Goal: Task Accomplishment & Management: Manage account settings

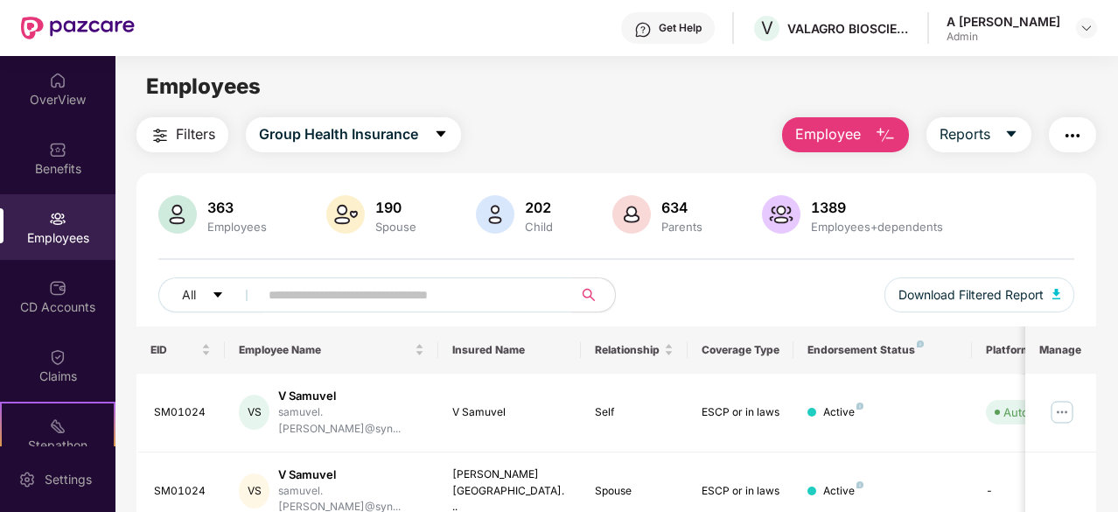
scroll to position [162, 0]
click at [55, 307] on div "CD Accounts" at bounding box center [58, 307] width 116 height 18
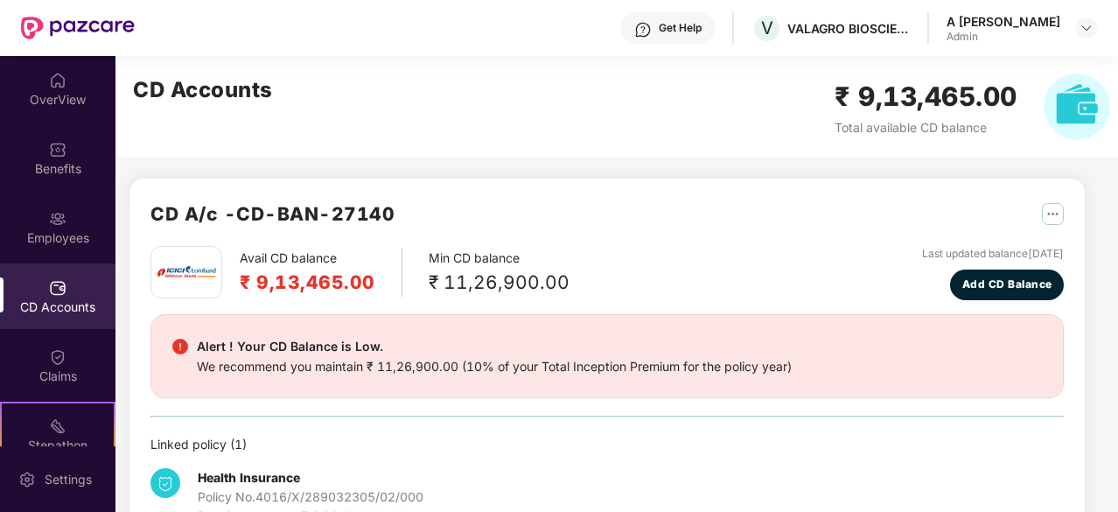
scroll to position [162, 0]
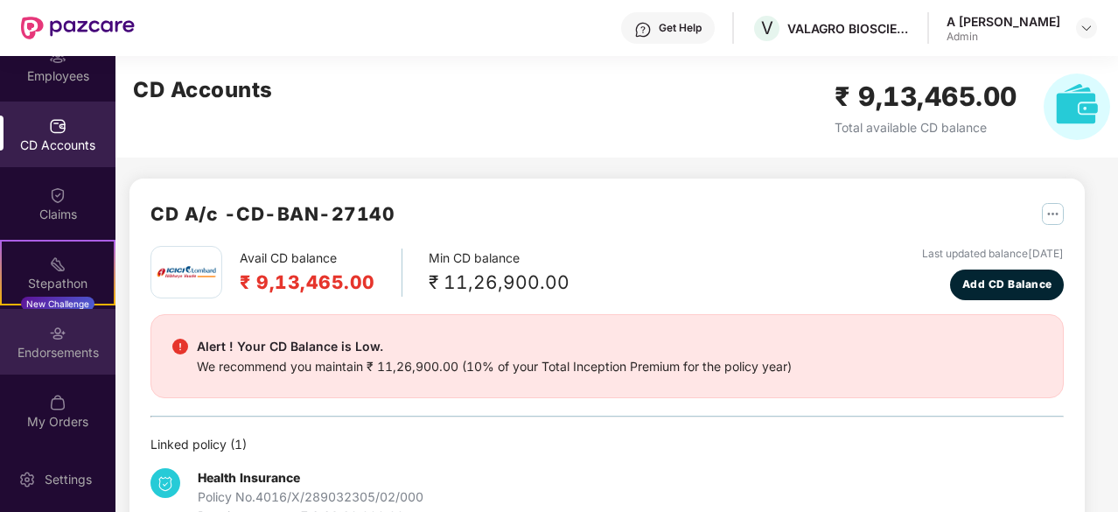
click at [68, 353] on div "Endorsements" at bounding box center [58, 353] width 116 height 18
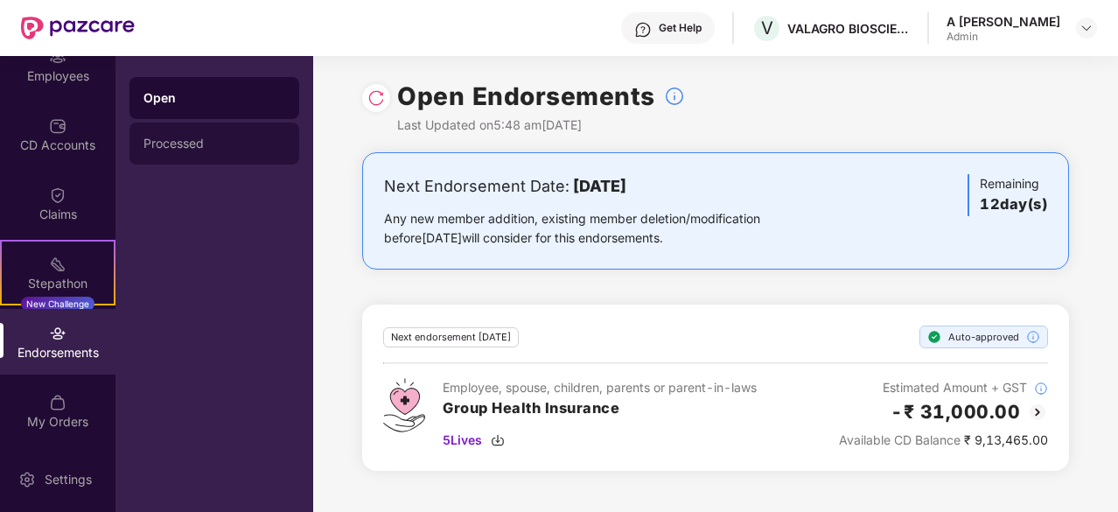
click at [215, 141] on div "Processed" at bounding box center [215, 144] width 142 height 14
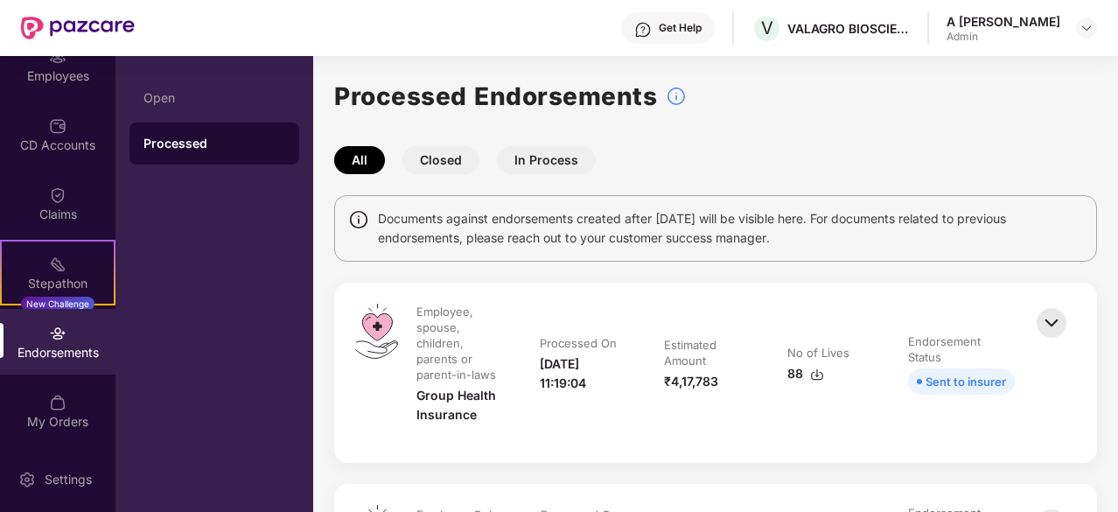
click at [434, 157] on button "Closed" at bounding box center [441, 160] width 77 height 28
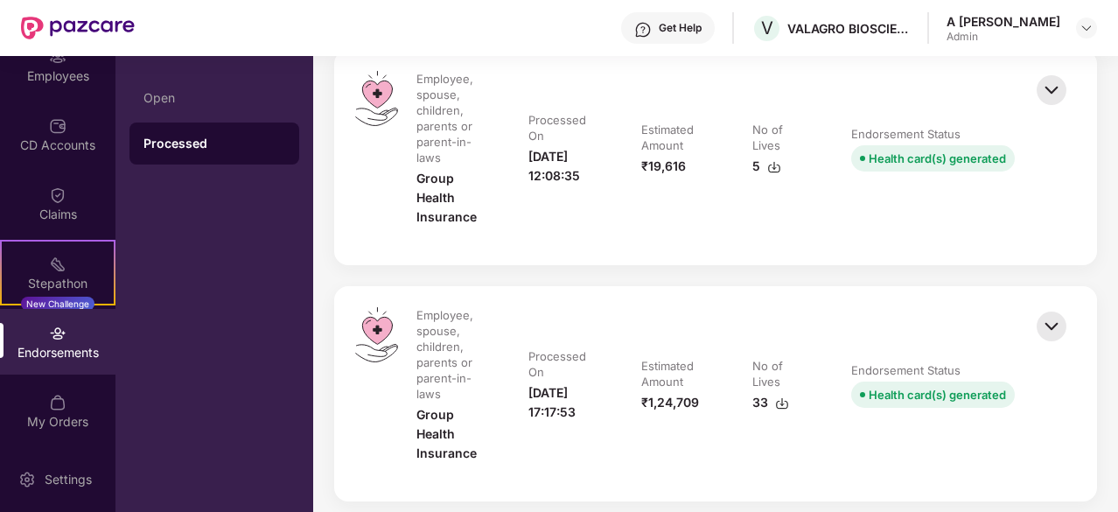
scroll to position [210, 0]
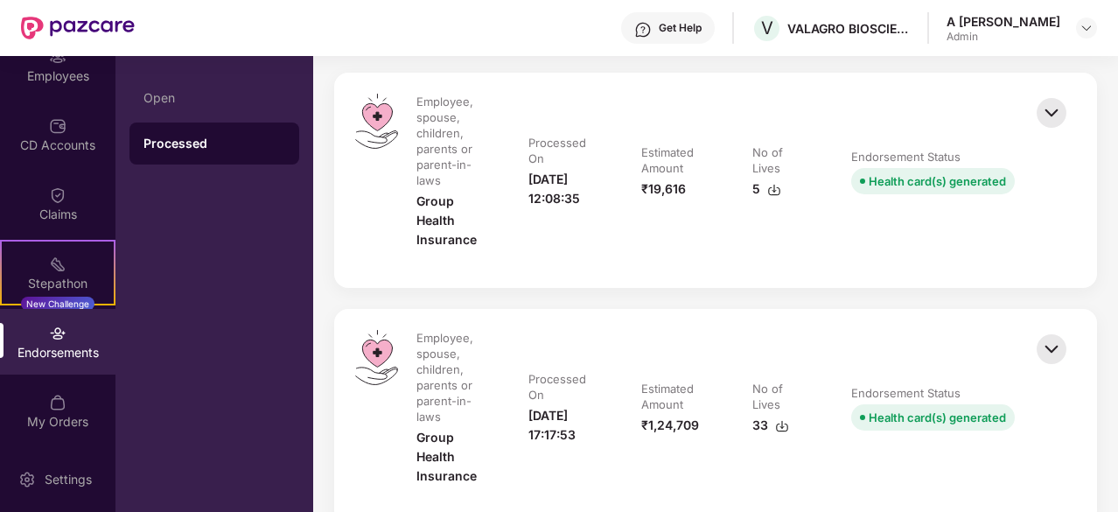
click at [1041, 347] on img at bounding box center [1052, 349] width 39 height 39
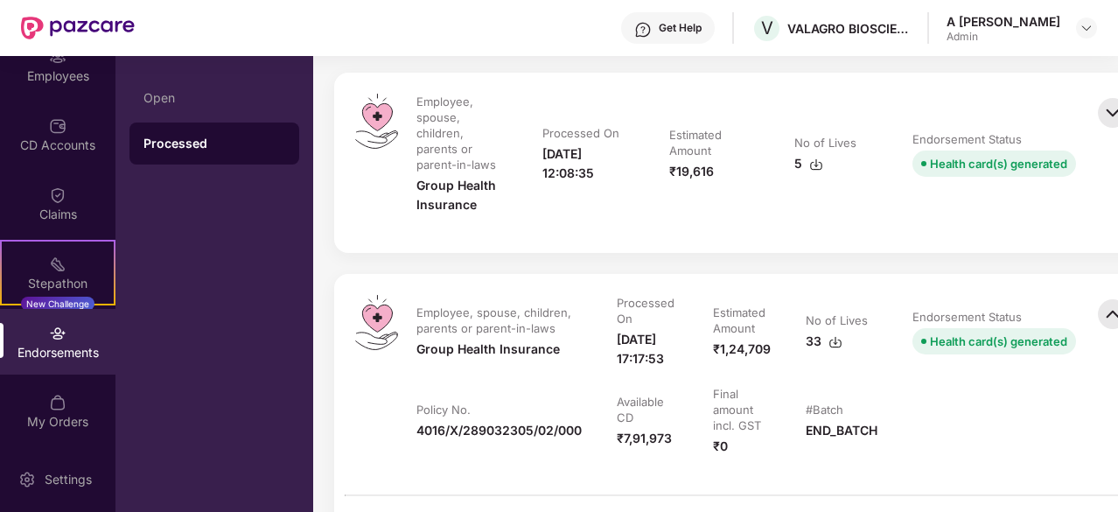
click at [982, 386] on td "Endorsement Status Health card(s) generated" at bounding box center [994, 340] width 199 height 91
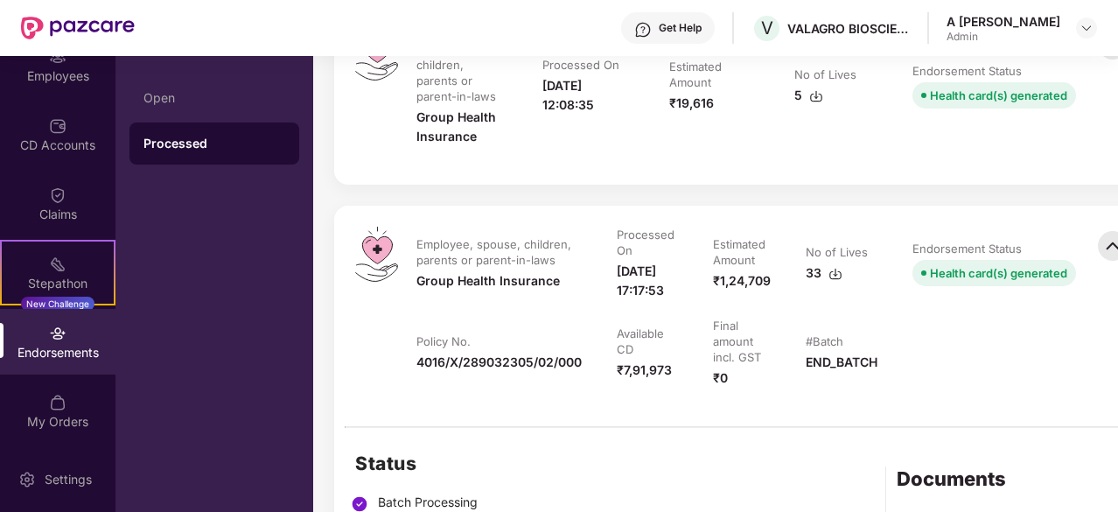
scroll to position [280, 0]
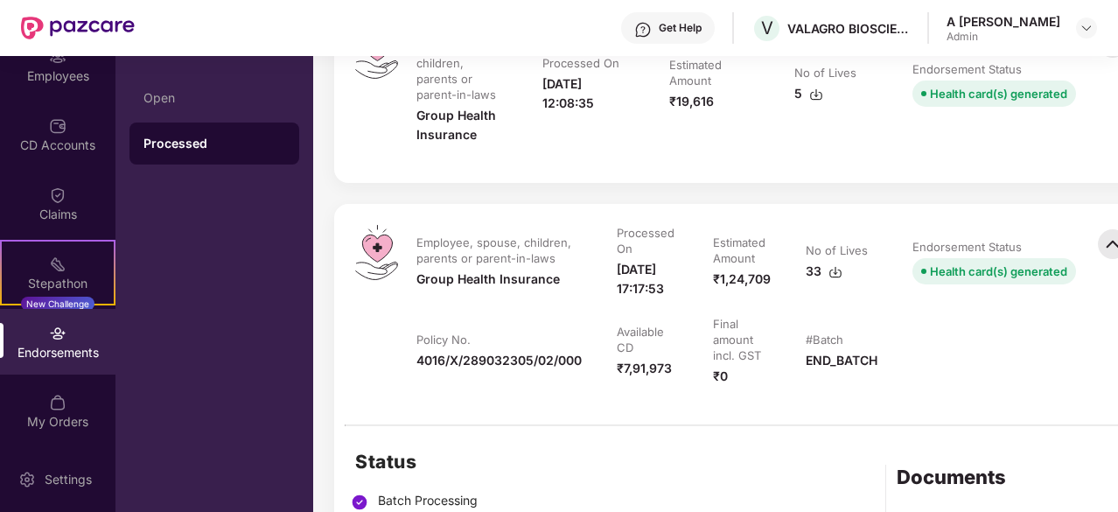
click at [967, 281] on div "Health card(s) generated" at bounding box center [998, 271] width 137 height 19
click at [998, 345] on table "Employee, spouse, children, parents or parent-in-laws Group Health Insurance Pr…" at bounding box center [746, 314] width 695 height 179
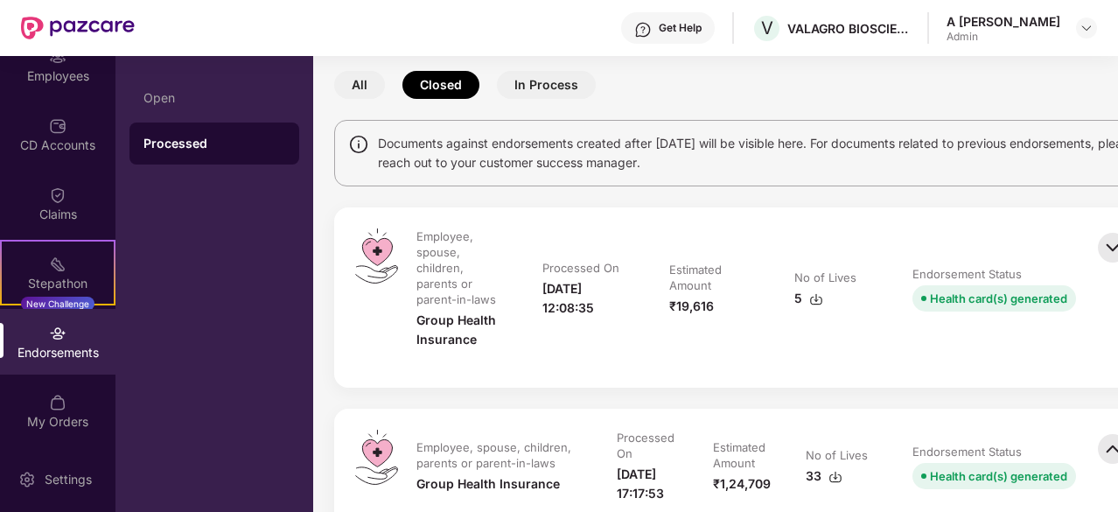
scroll to position [0, 0]
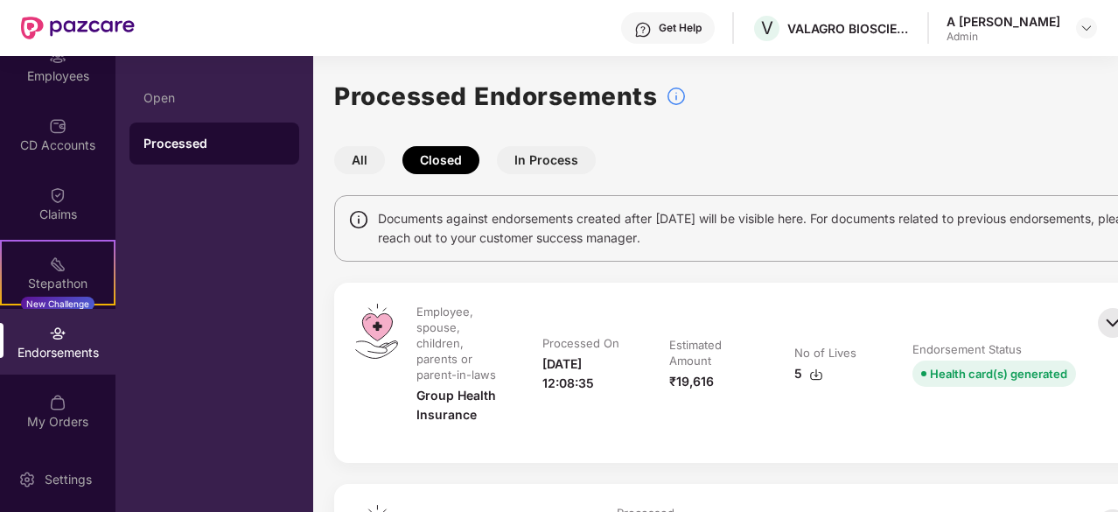
click at [518, 148] on button "In Process" at bounding box center [546, 160] width 99 height 28
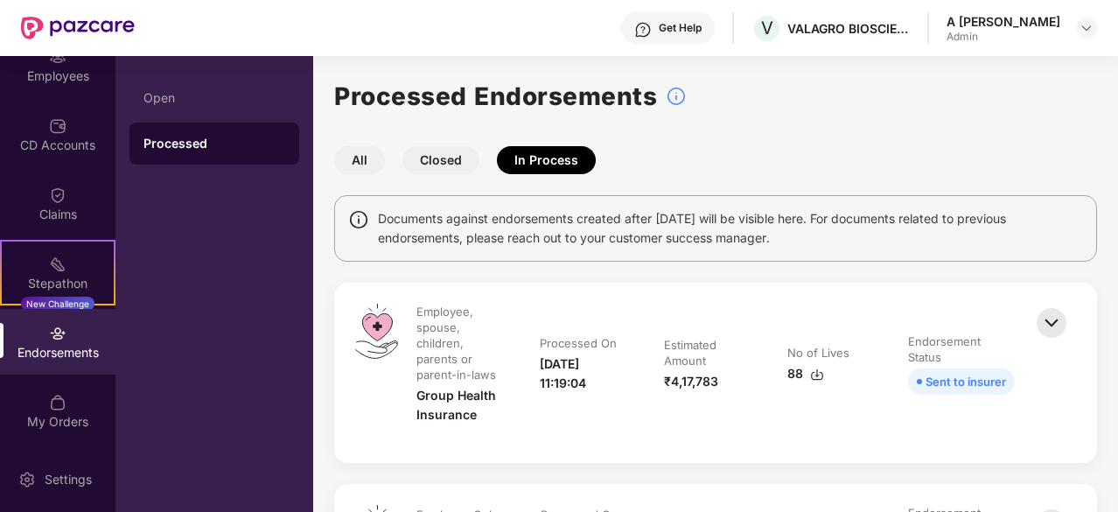
click at [819, 152] on div "All Closed In Process" at bounding box center [715, 160] width 763 height 28
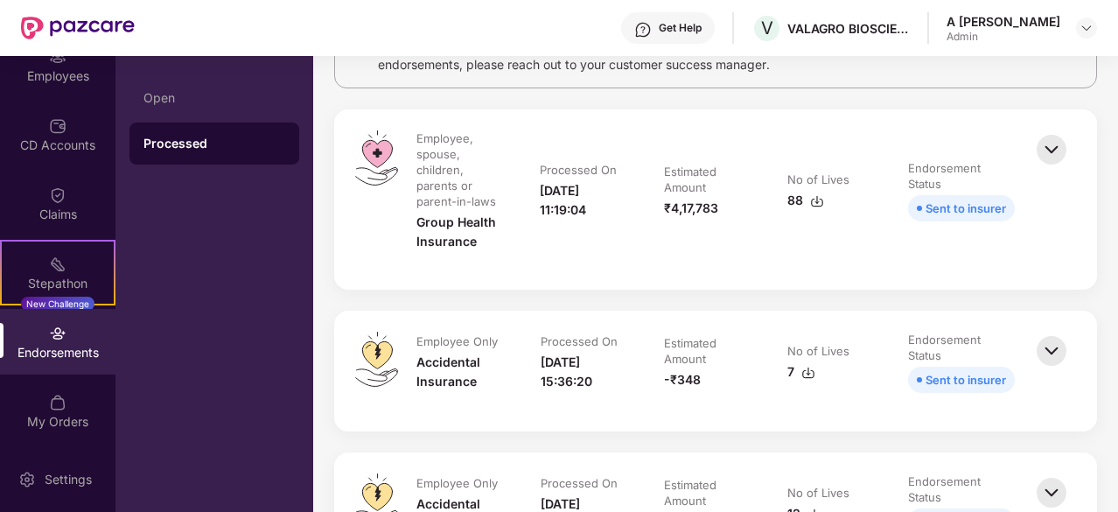
scroll to position [140, 0]
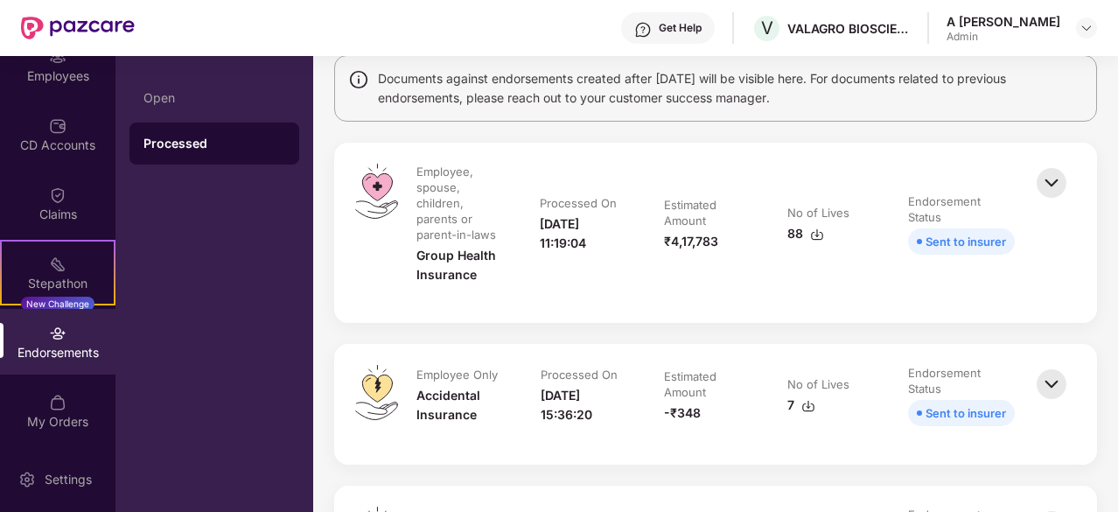
click at [810, 234] on img at bounding box center [817, 235] width 14 height 14
click at [80, 87] on div "Employees" at bounding box center [58, 65] width 116 height 66
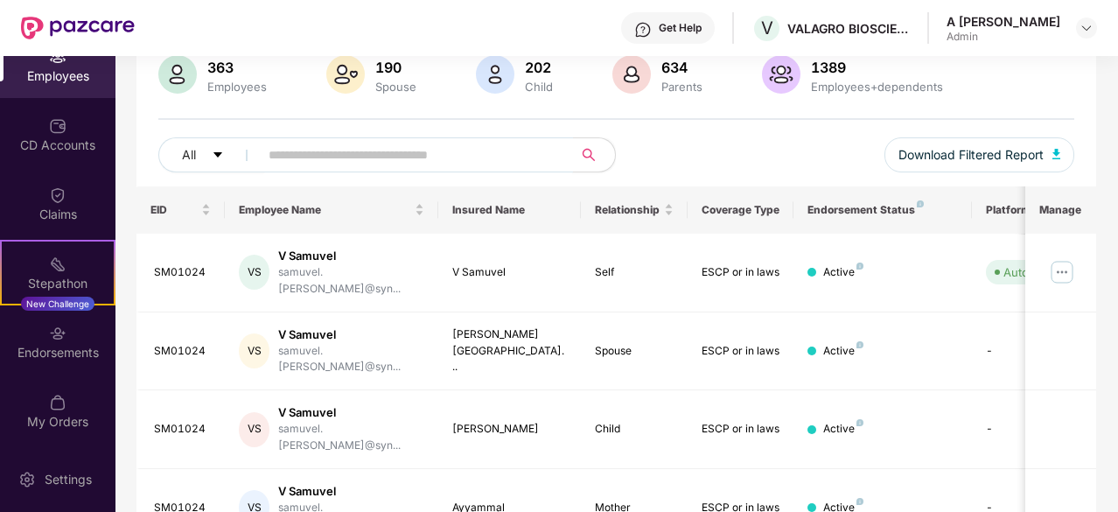
click at [366, 160] on input "text" at bounding box center [409, 155] width 281 height 26
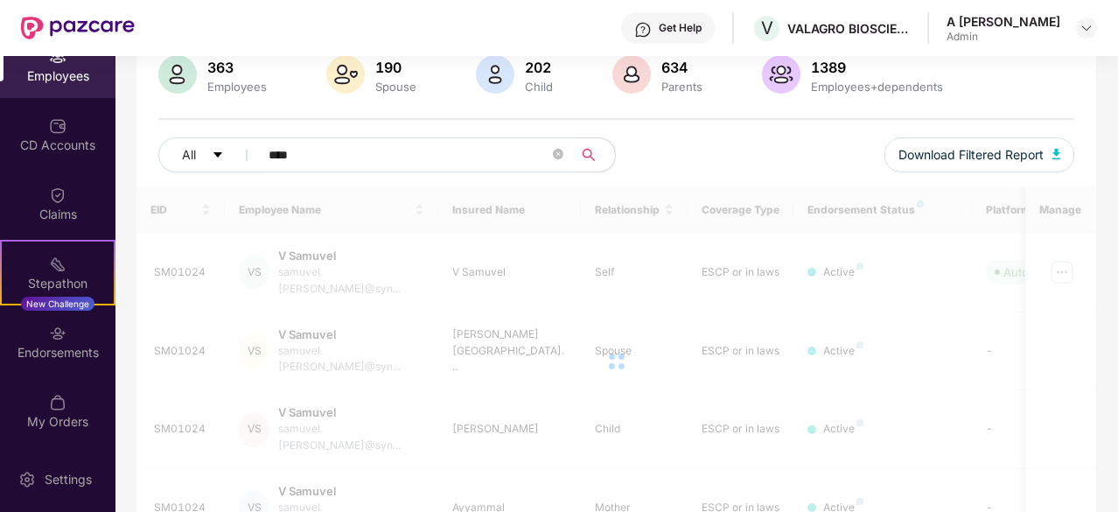
scroll to position [114, 0]
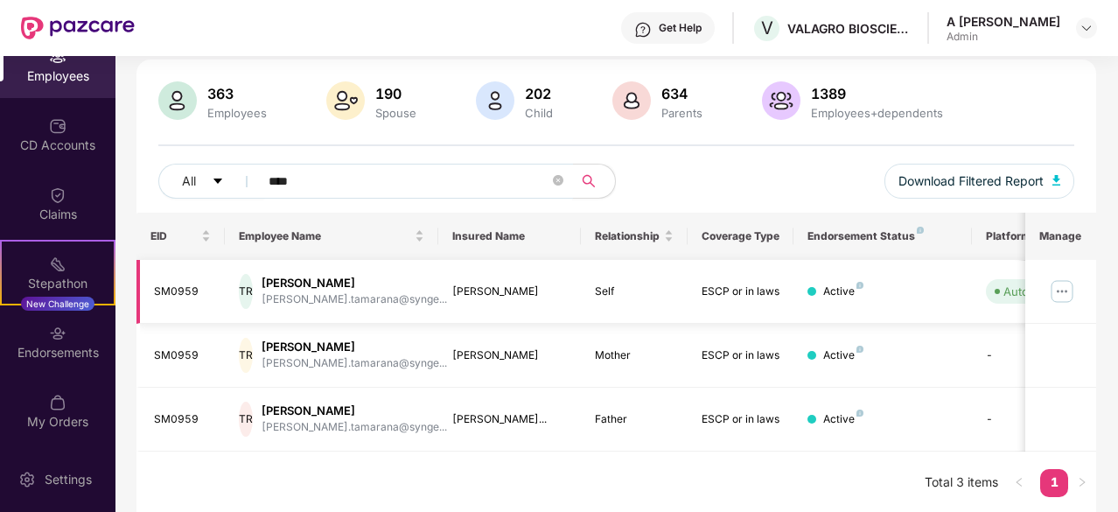
type input "****"
click at [1062, 288] on img at bounding box center [1062, 291] width 28 height 28
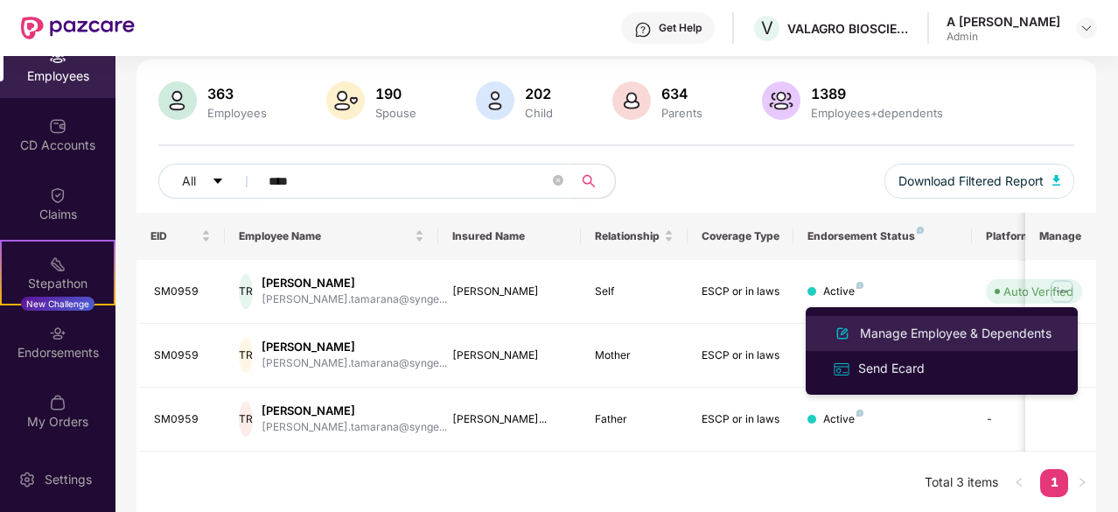
click at [942, 333] on div "Manage Employee & Dependents" at bounding box center [956, 333] width 199 height 19
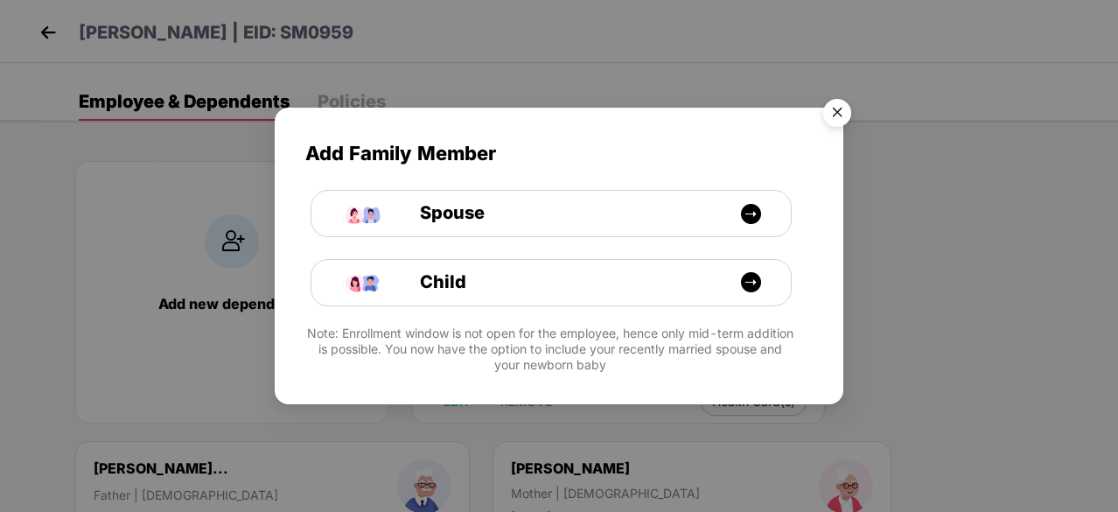
click at [837, 99] on img "Close" at bounding box center [837, 115] width 49 height 49
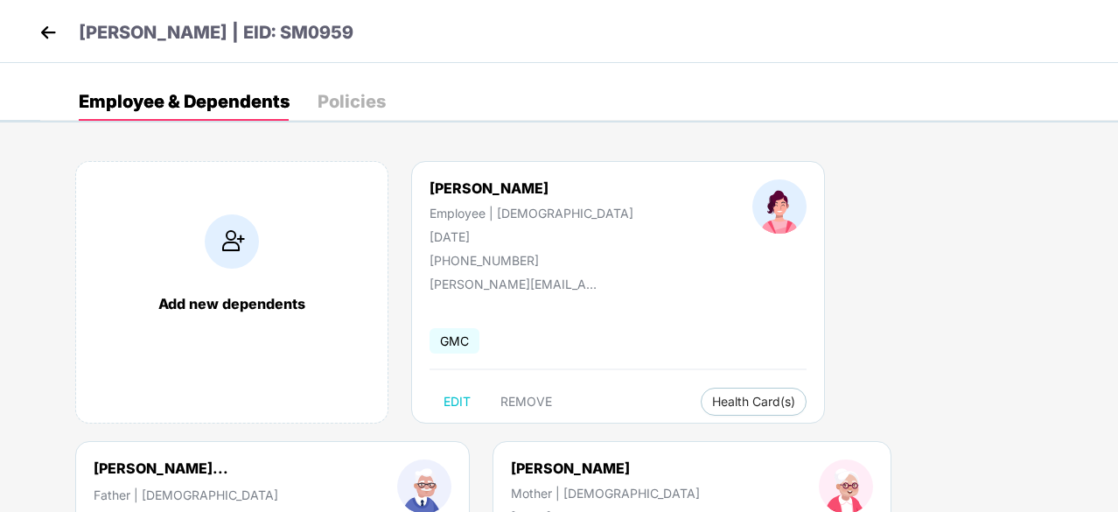
click at [926, 202] on div "Add new dependents [PERSON_NAME] Employee | [DEMOGRAPHIC_DATA] [DATE] [PHONE_NU…" at bounding box center [579, 441] width 1078 height 613
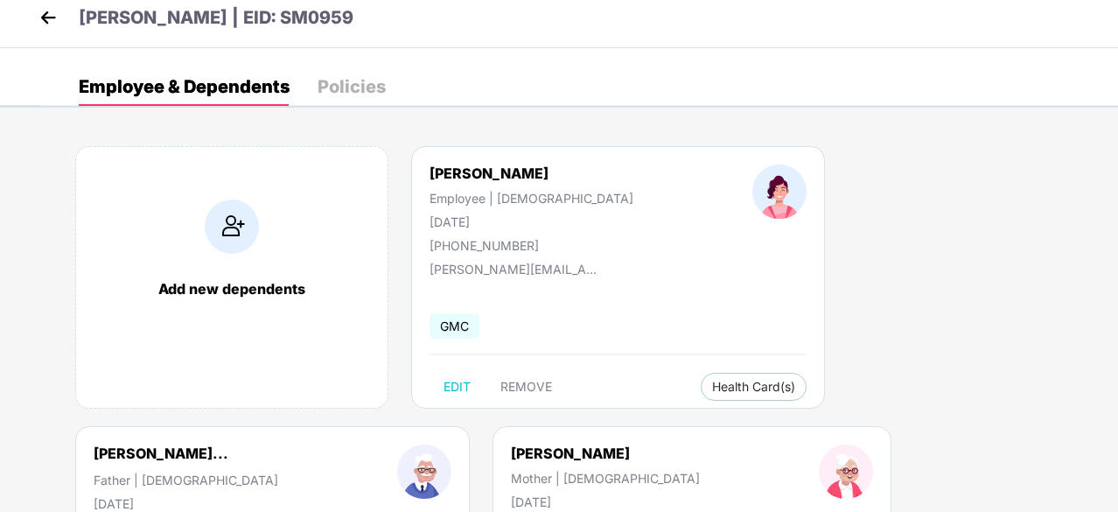
scroll to position [0, 0]
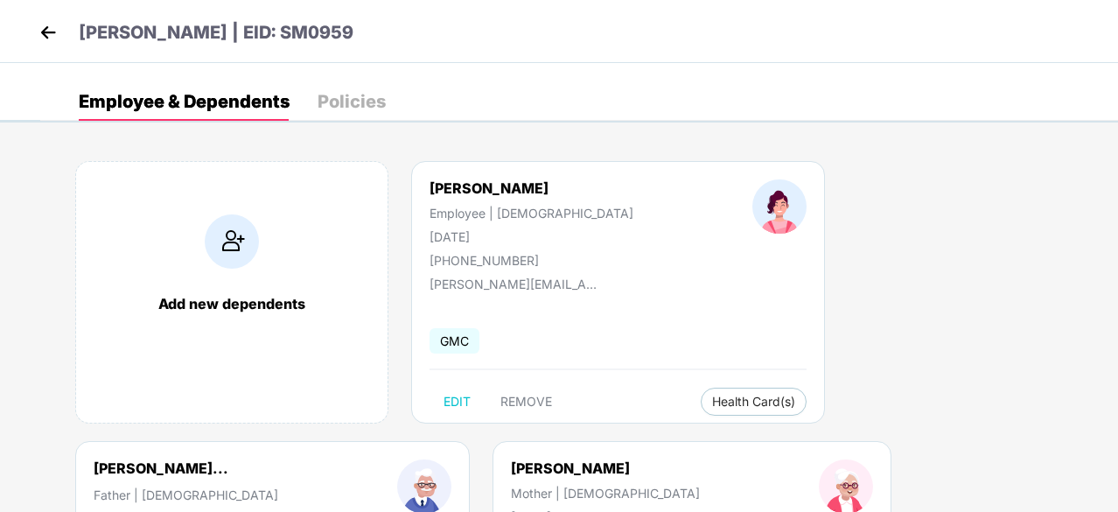
click at [42, 35] on img at bounding box center [48, 32] width 26 height 26
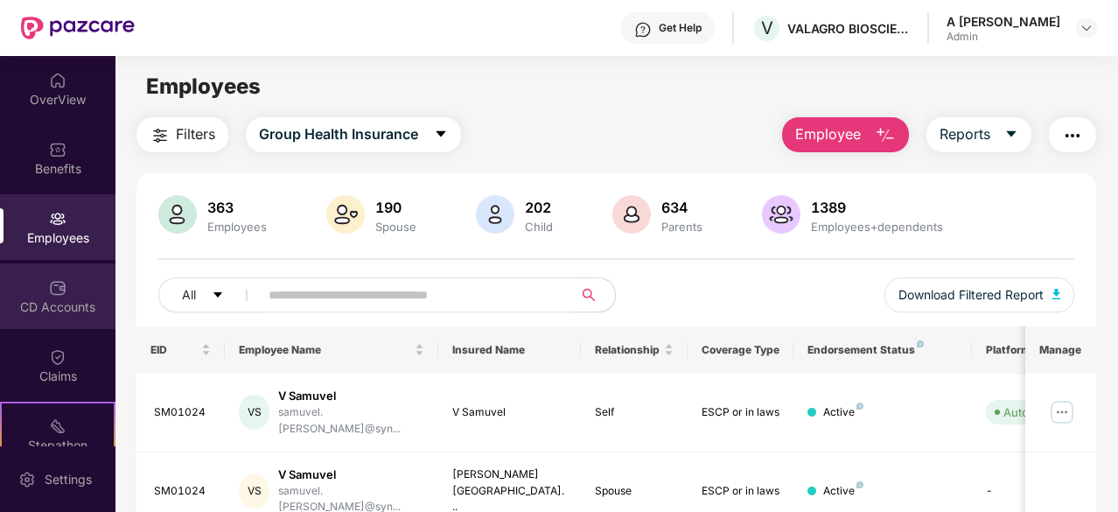
click at [53, 287] on img at bounding box center [58, 288] width 18 height 18
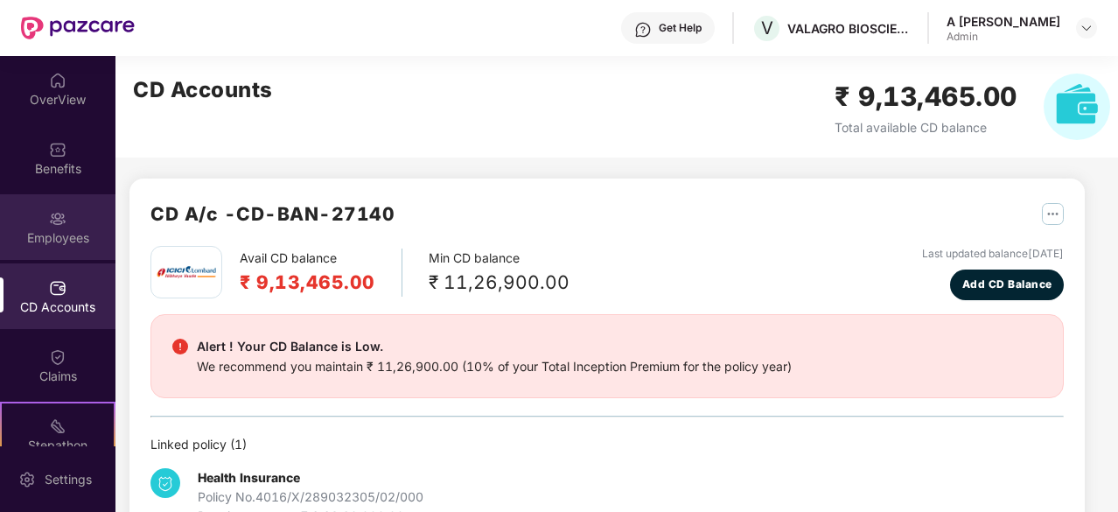
click at [65, 214] on div "Employees" at bounding box center [58, 227] width 116 height 66
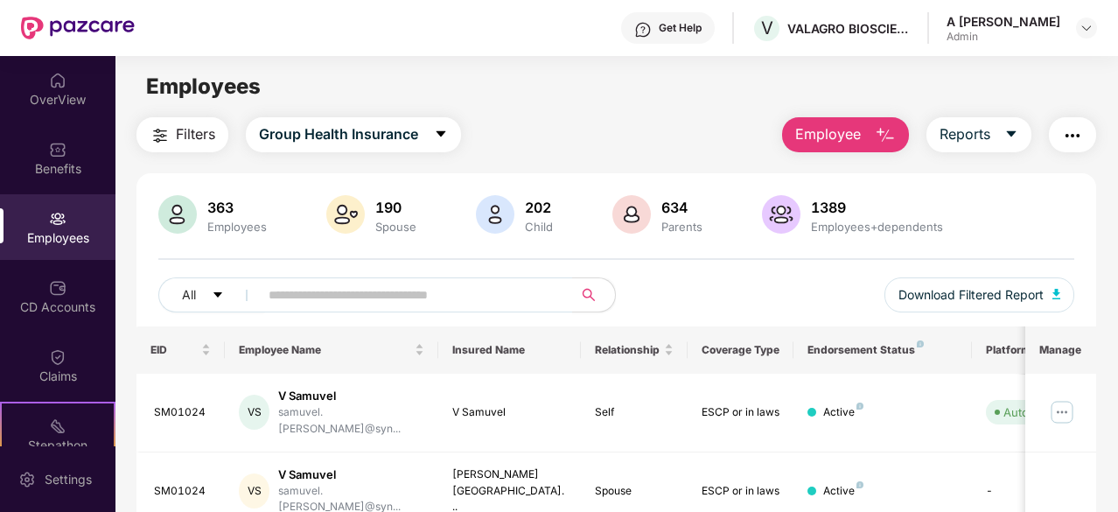
click at [670, 99] on div "Employees" at bounding box center [617, 86] width 1002 height 33
